Goal: Information Seeking & Learning: Learn about a topic

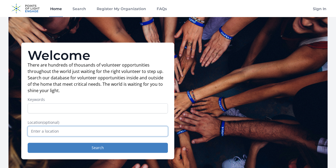
click at [58, 131] on input "text" at bounding box center [98, 131] width 140 height 10
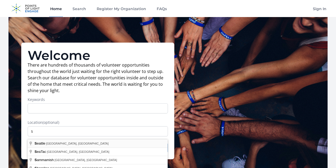
type input "Seattle, WA, USA"
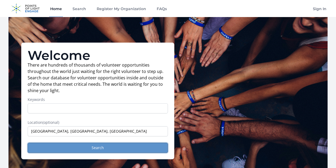
click at [70, 153] on button "Search" at bounding box center [98, 148] width 140 height 10
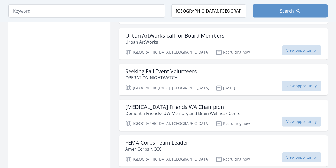
scroll to position [651, 0]
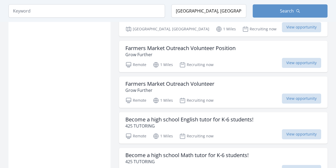
scroll to position [1250, 0]
drag, startPoint x: 219, startPoint y: 7, endPoint x: 168, endPoint y: 11, distance: 51.2
click at [168, 11] on form "Keyword Location Seattle, WA, USA Search" at bounding box center [168, 10] width 319 height 13
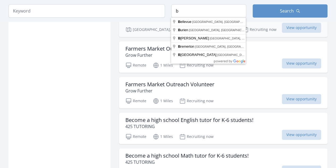
type input "Bellevue, WA, USA"
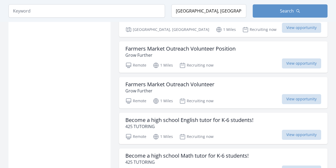
scroll to position [742, 0]
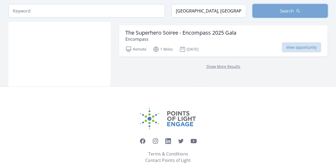
click at [263, 8] on button "Search" at bounding box center [290, 10] width 75 height 13
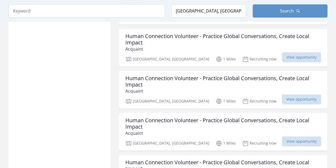
scroll to position [1202, 0]
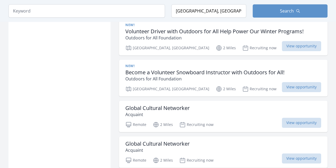
scroll to position [2181, 0]
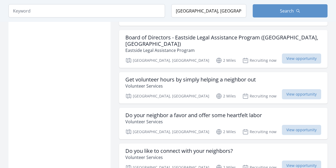
scroll to position [2855, 0]
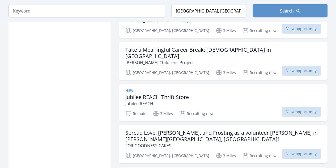
scroll to position [3637, 0]
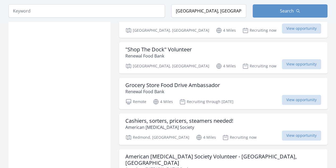
scroll to position [4172, 0]
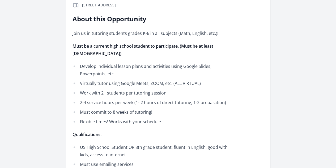
scroll to position [149, 0]
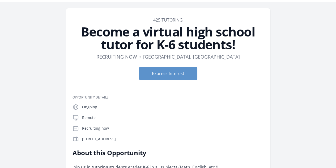
scroll to position [14, 0]
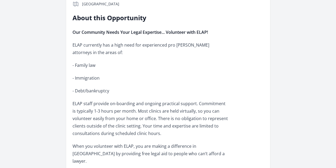
scroll to position [142, 0]
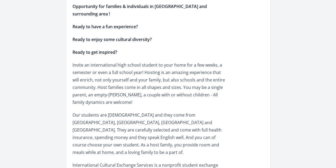
scroll to position [189, 0]
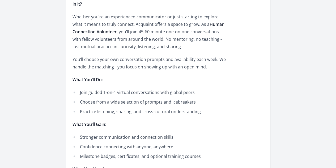
scroll to position [207, 0]
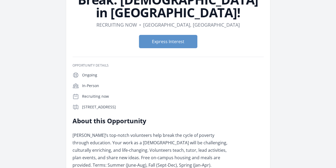
scroll to position [59, 0]
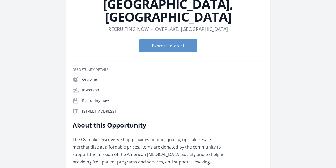
scroll to position [60, 0]
